Goal: Navigation & Orientation: Find specific page/section

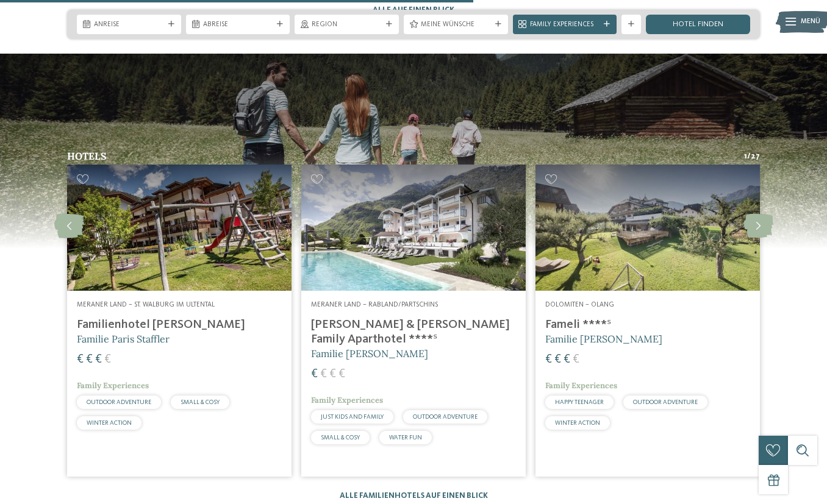
scroll to position [2533, 0]
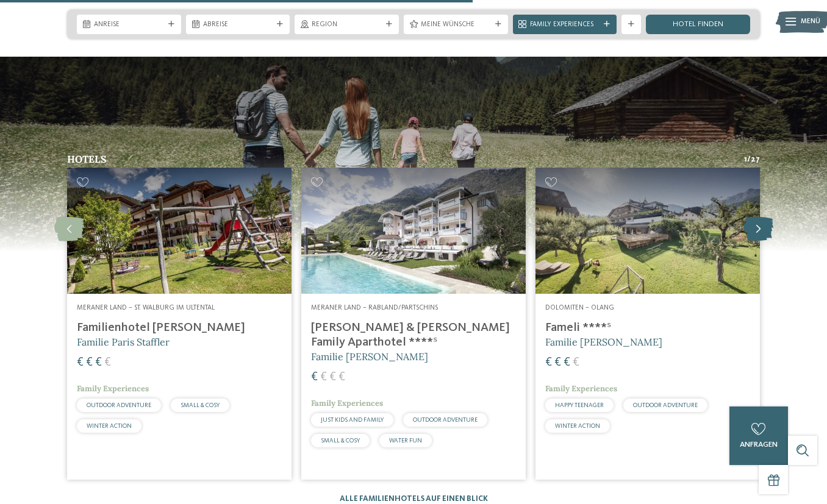
click at [763, 217] on icon at bounding box center [758, 229] width 30 height 24
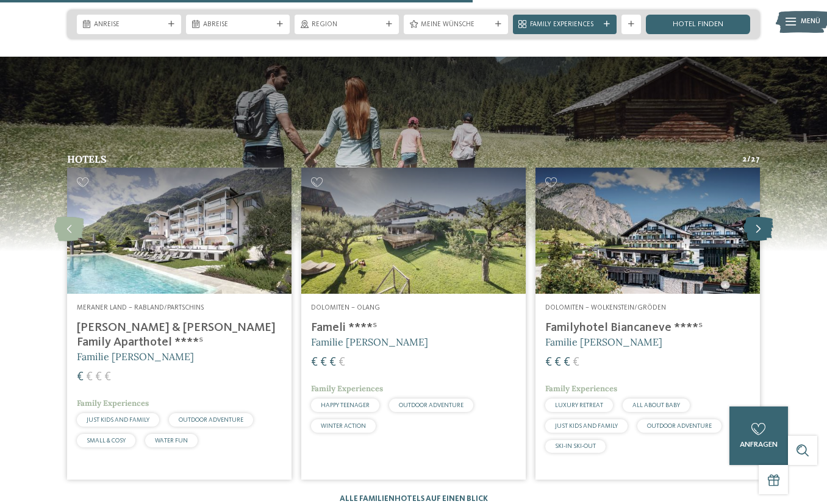
click at [761, 217] on icon at bounding box center [758, 229] width 30 height 24
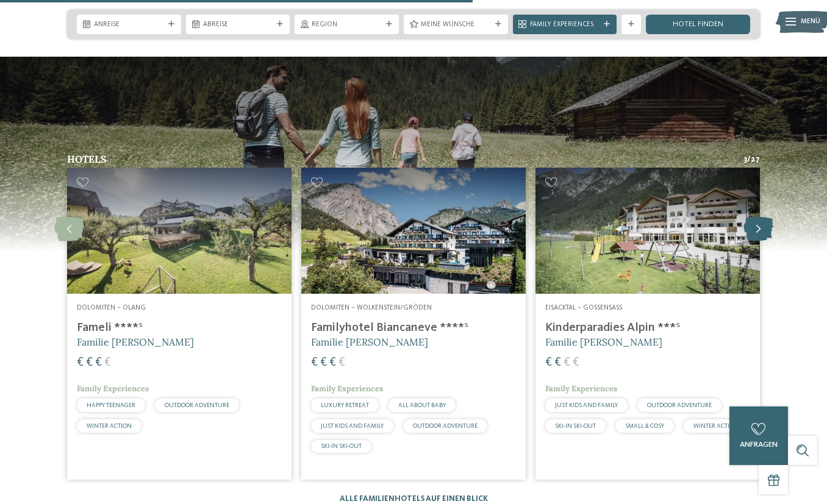
click at [761, 217] on icon at bounding box center [758, 229] width 30 height 24
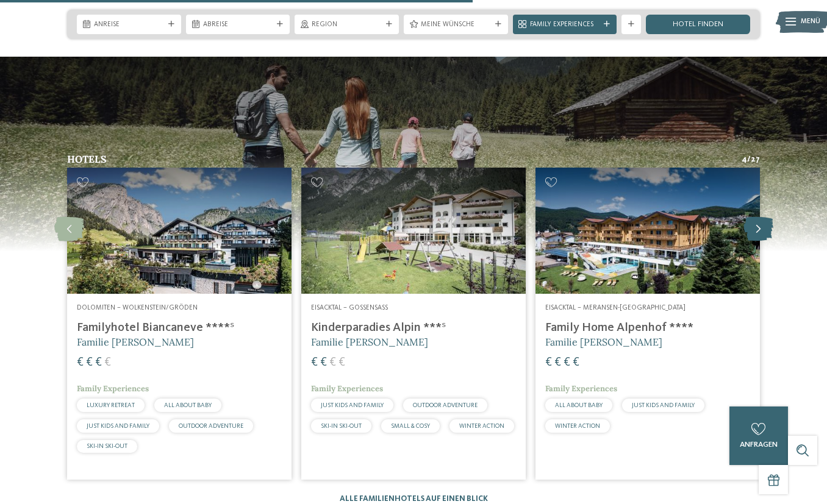
click at [761, 217] on icon at bounding box center [758, 229] width 30 height 24
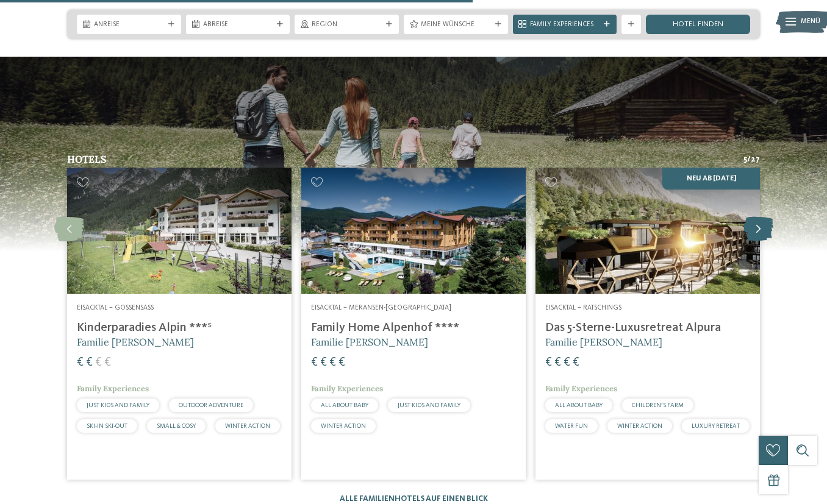
click at [761, 217] on icon at bounding box center [758, 229] width 30 height 24
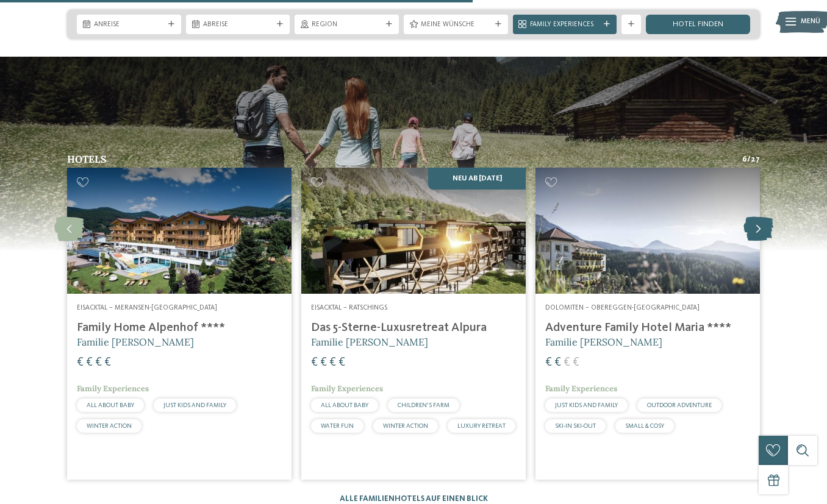
click at [761, 217] on icon at bounding box center [758, 229] width 30 height 24
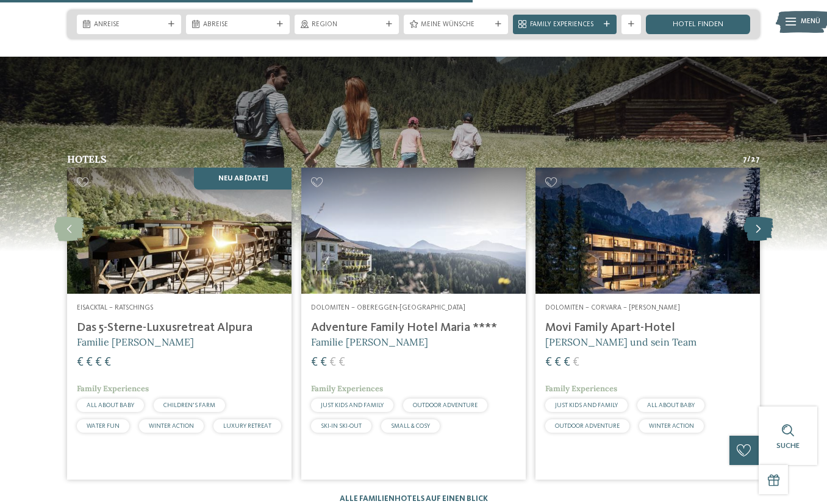
click at [761, 217] on icon at bounding box center [758, 229] width 30 height 24
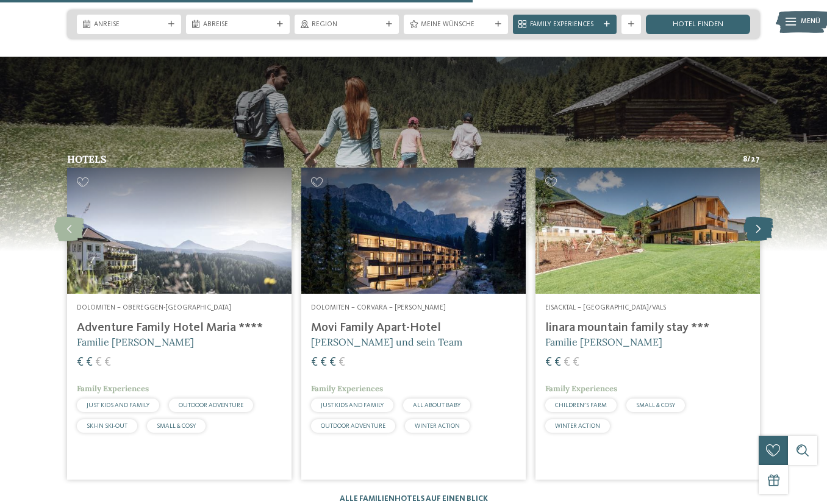
click at [761, 217] on icon at bounding box center [758, 229] width 30 height 24
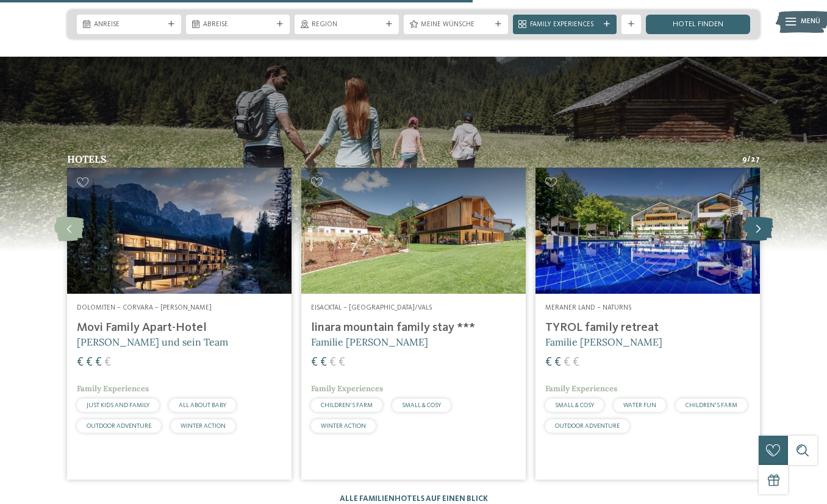
click at [761, 217] on icon at bounding box center [758, 229] width 30 height 24
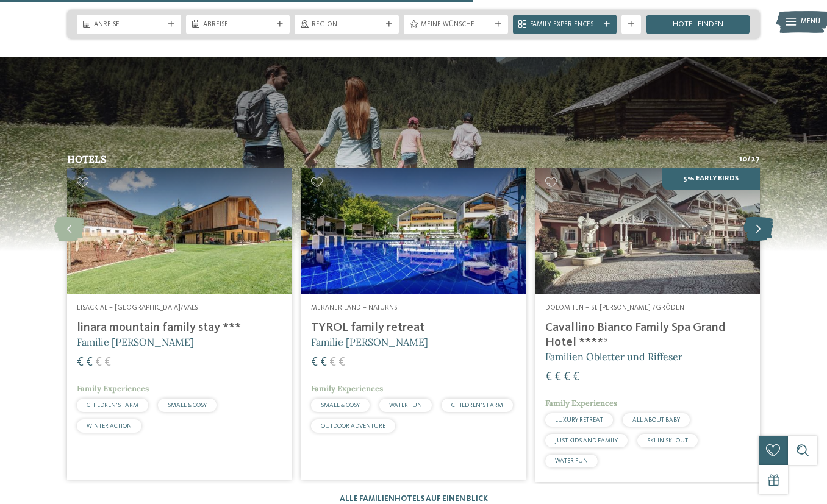
click at [761, 217] on icon at bounding box center [758, 229] width 30 height 24
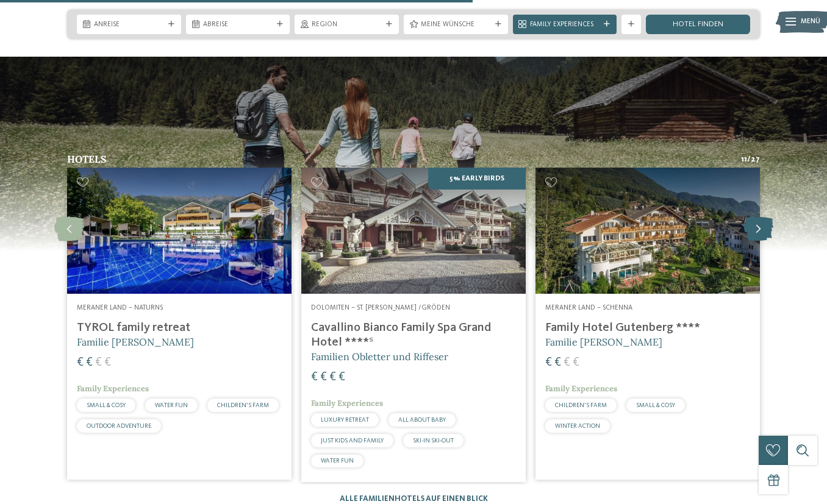
click at [761, 217] on icon at bounding box center [758, 229] width 30 height 24
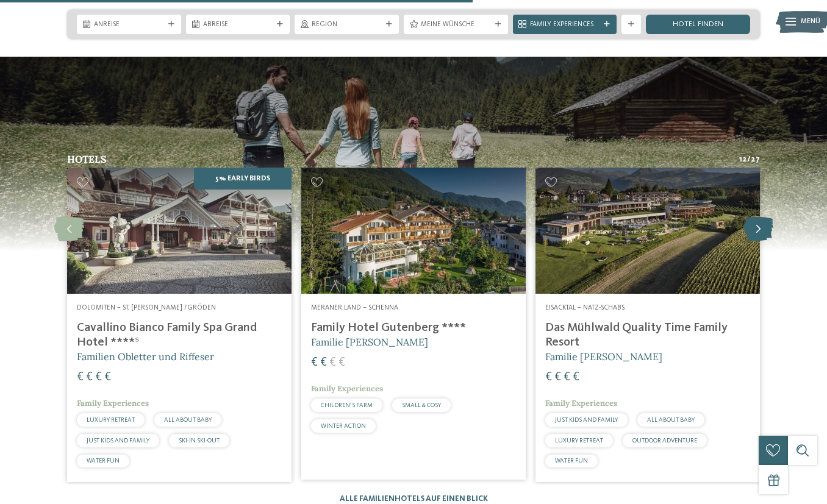
click at [761, 217] on icon at bounding box center [758, 229] width 30 height 24
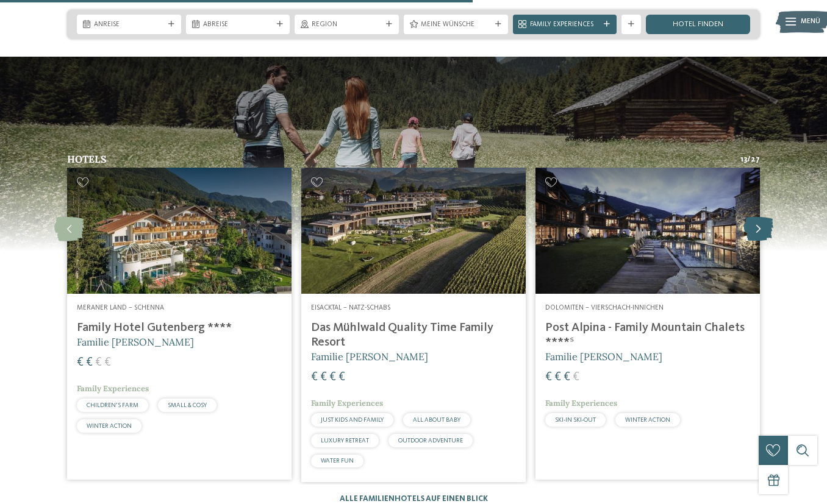
click at [761, 217] on icon at bounding box center [758, 229] width 30 height 24
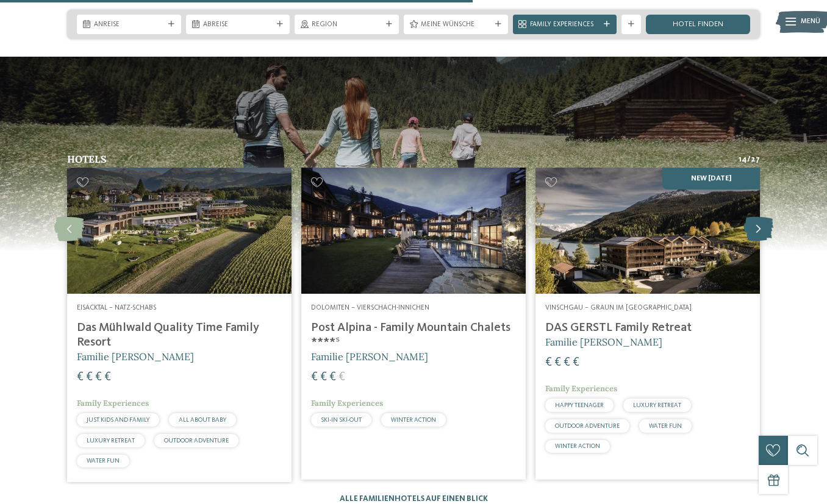
click at [758, 217] on icon at bounding box center [758, 229] width 30 height 24
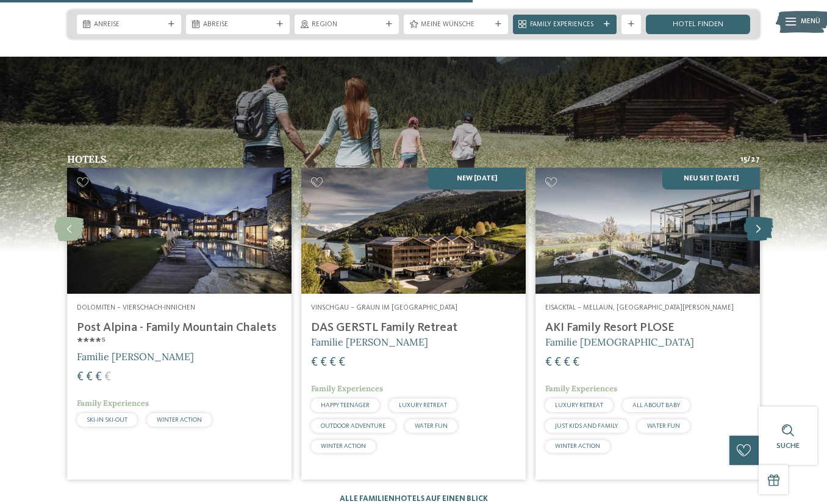
click at [758, 217] on icon at bounding box center [758, 229] width 30 height 24
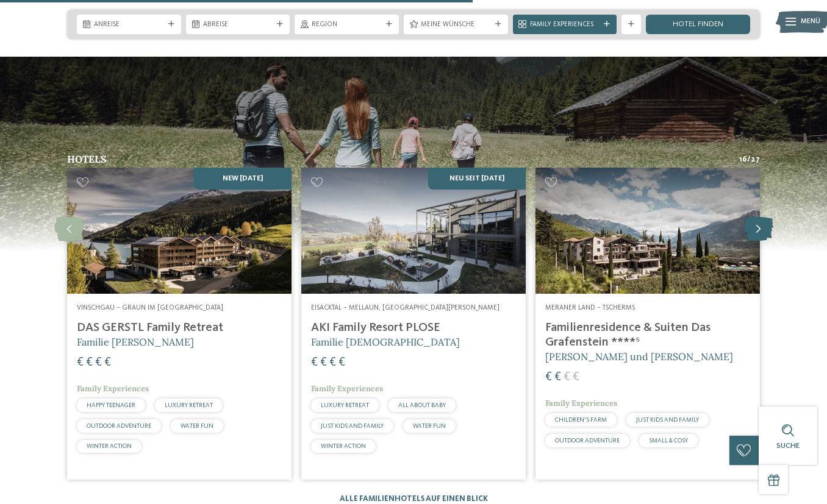
click at [758, 217] on icon at bounding box center [758, 229] width 30 height 24
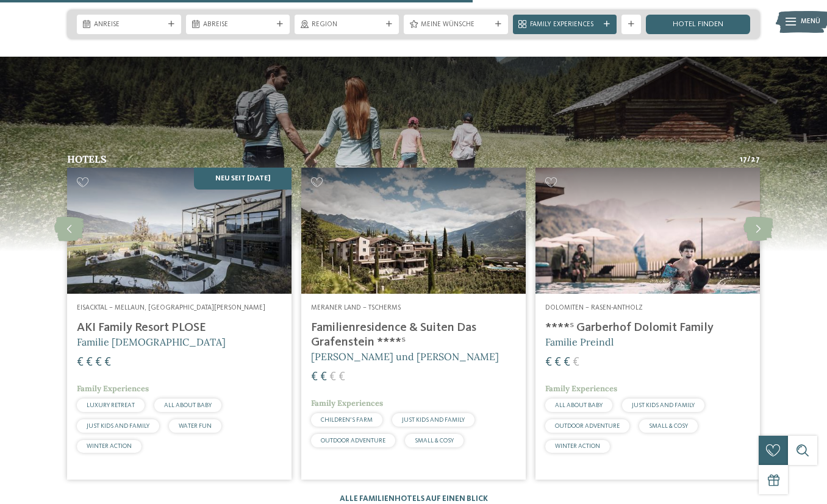
click at [368, 321] on h4 "Familienresidence & Suiten Das Grafenstein ****ˢ" at bounding box center [413, 335] width 205 height 29
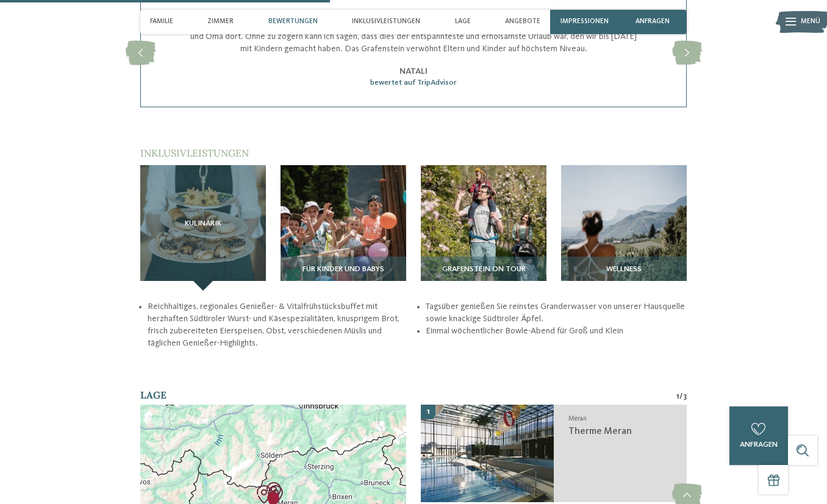
scroll to position [1256, 0]
